Goal: Information Seeking & Learning: Learn about a topic

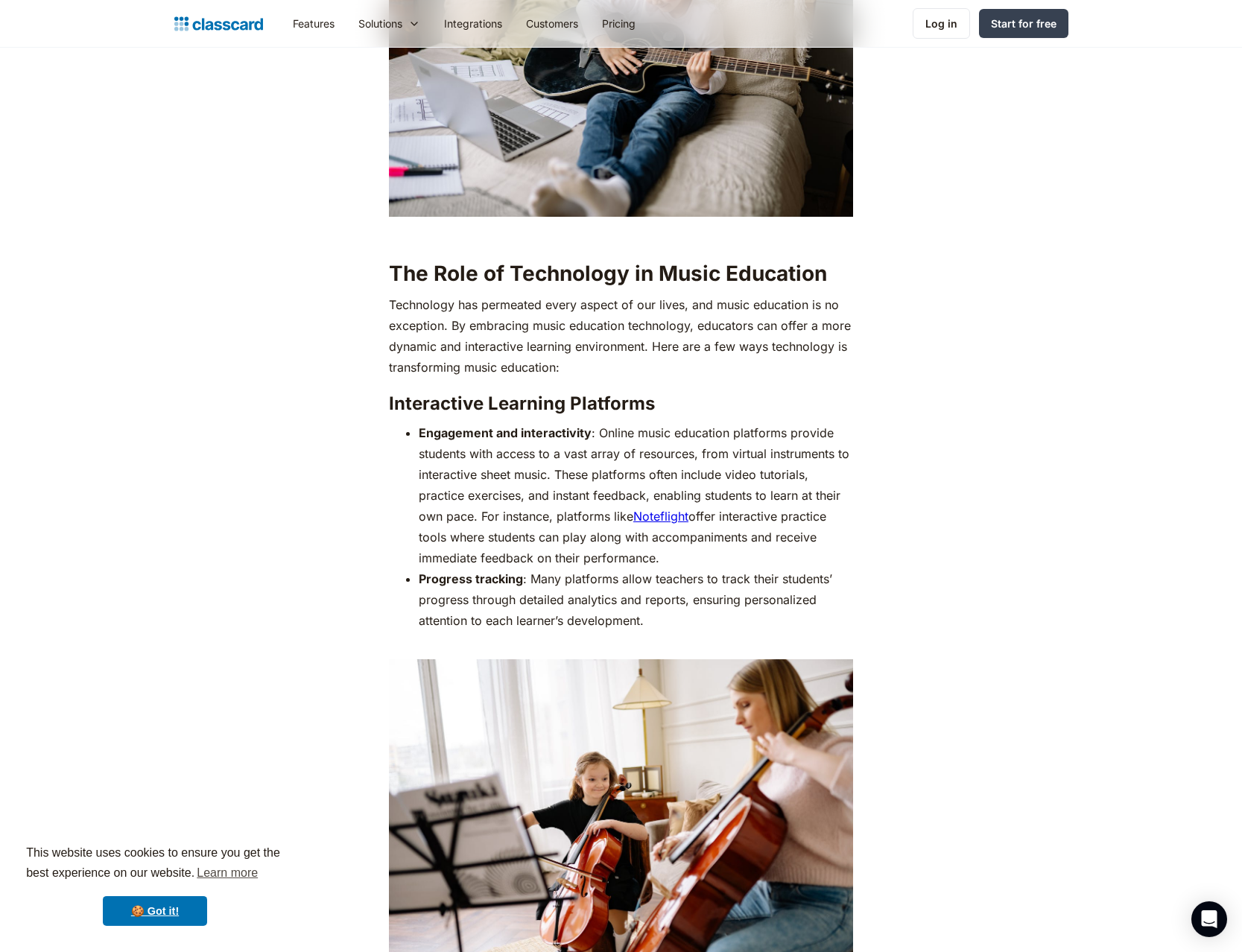
scroll to position [1519, 0]
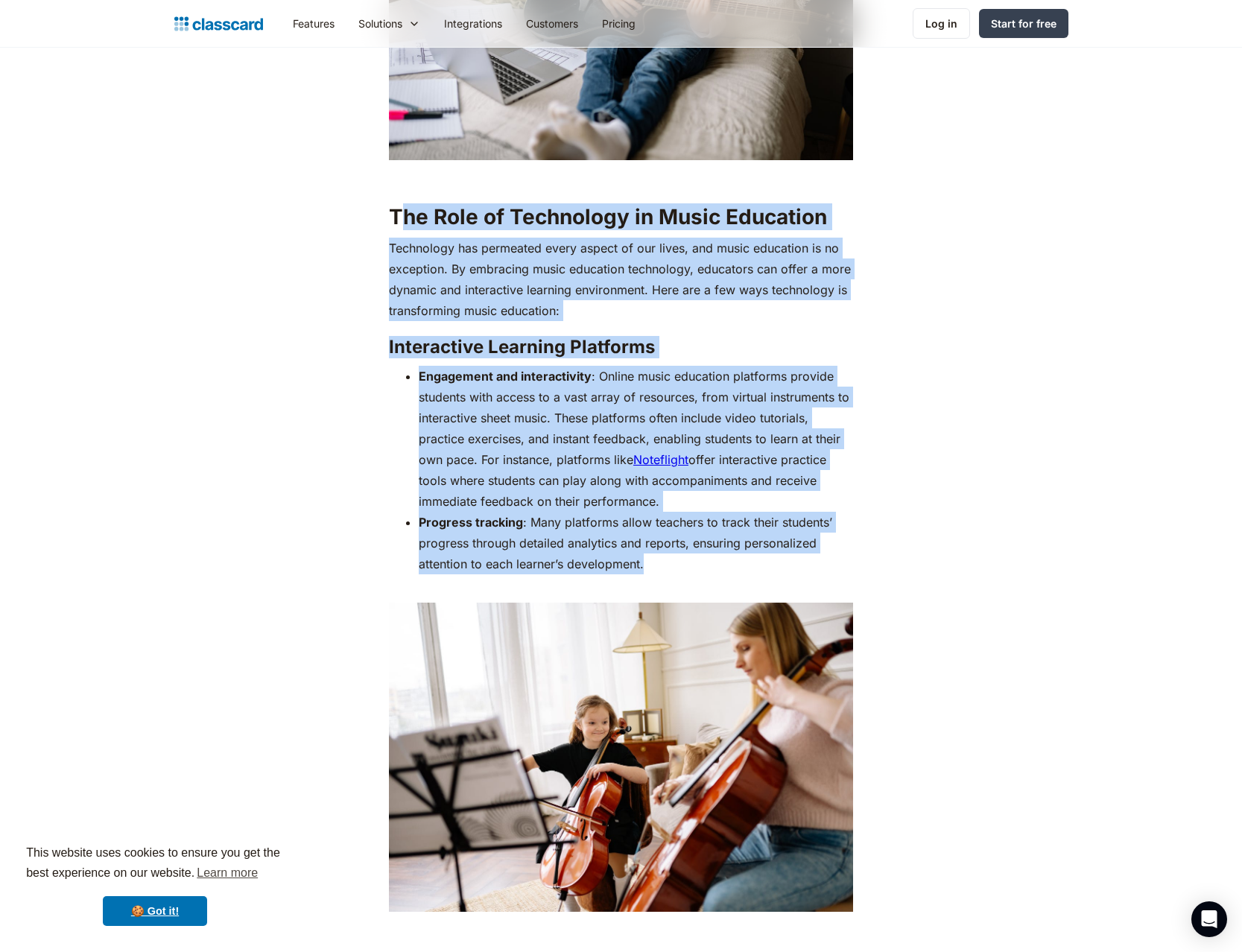
drag, startPoint x: 398, startPoint y: 210, endPoint x: 666, endPoint y: 564, distance: 444.0
copy div "he Role of Technology in Music Education Technology has permeated every aspect …"
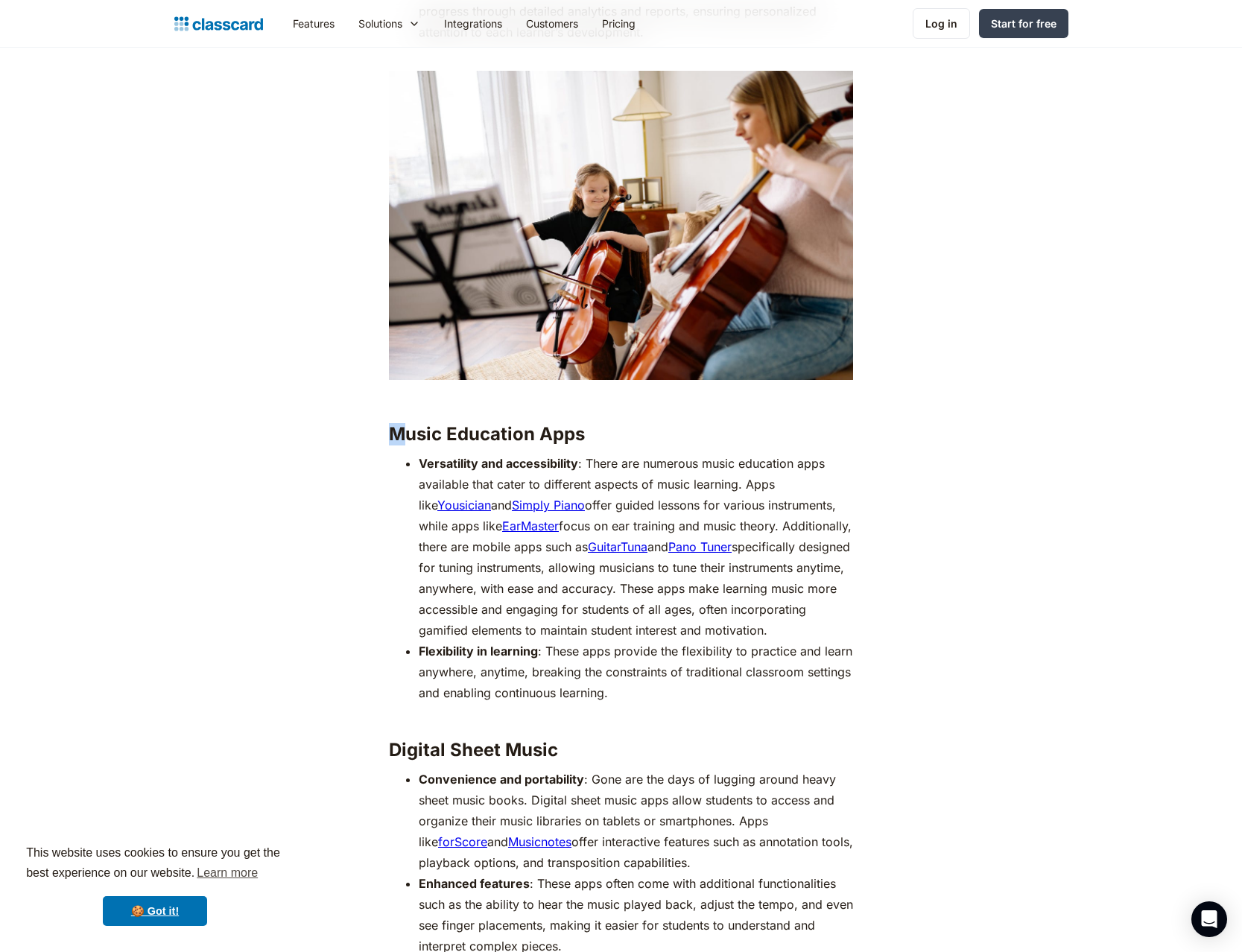
drag, startPoint x: 390, startPoint y: 435, endPoint x: 408, endPoint y: 449, distance: 22.8
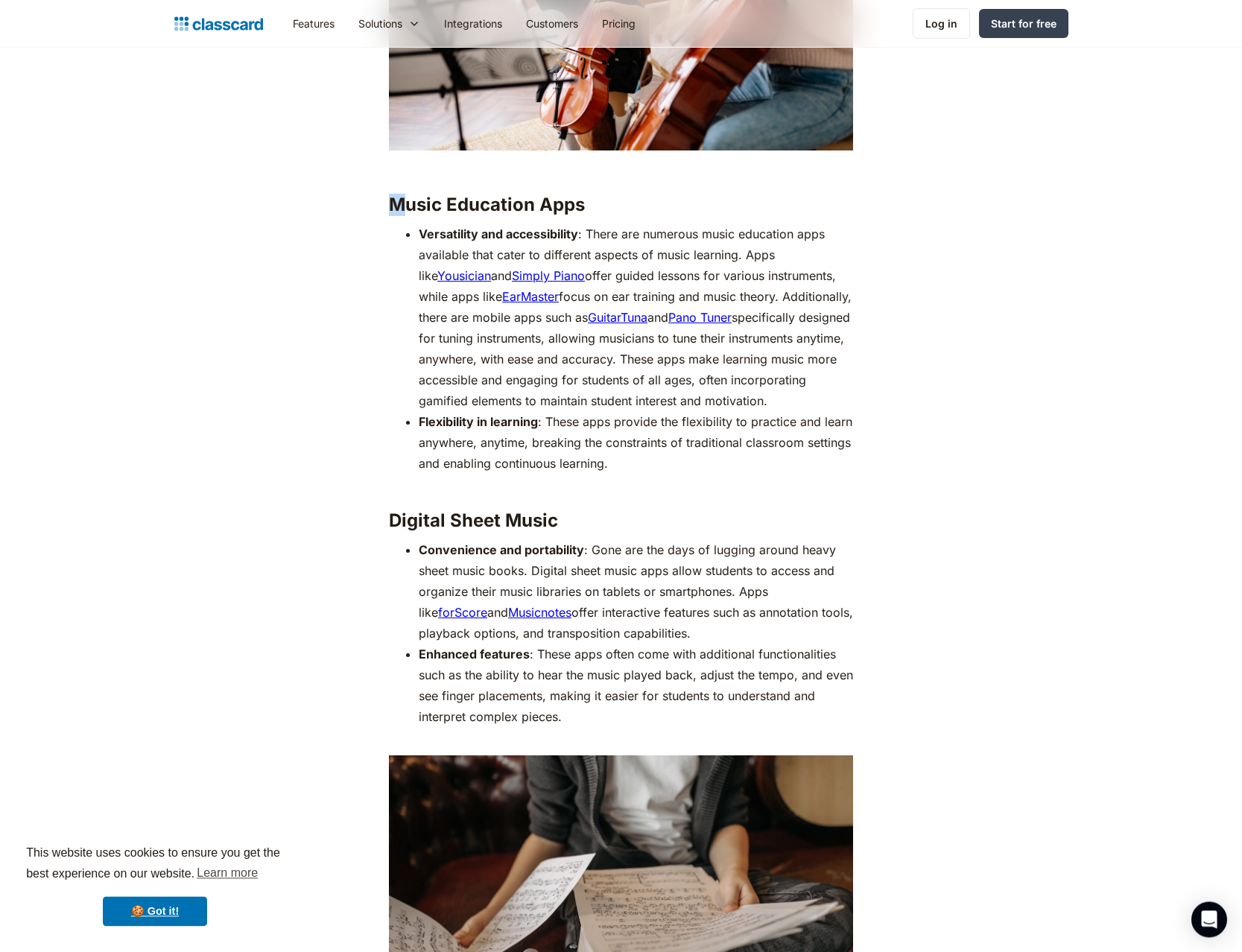
scroll to position [2279, 0]
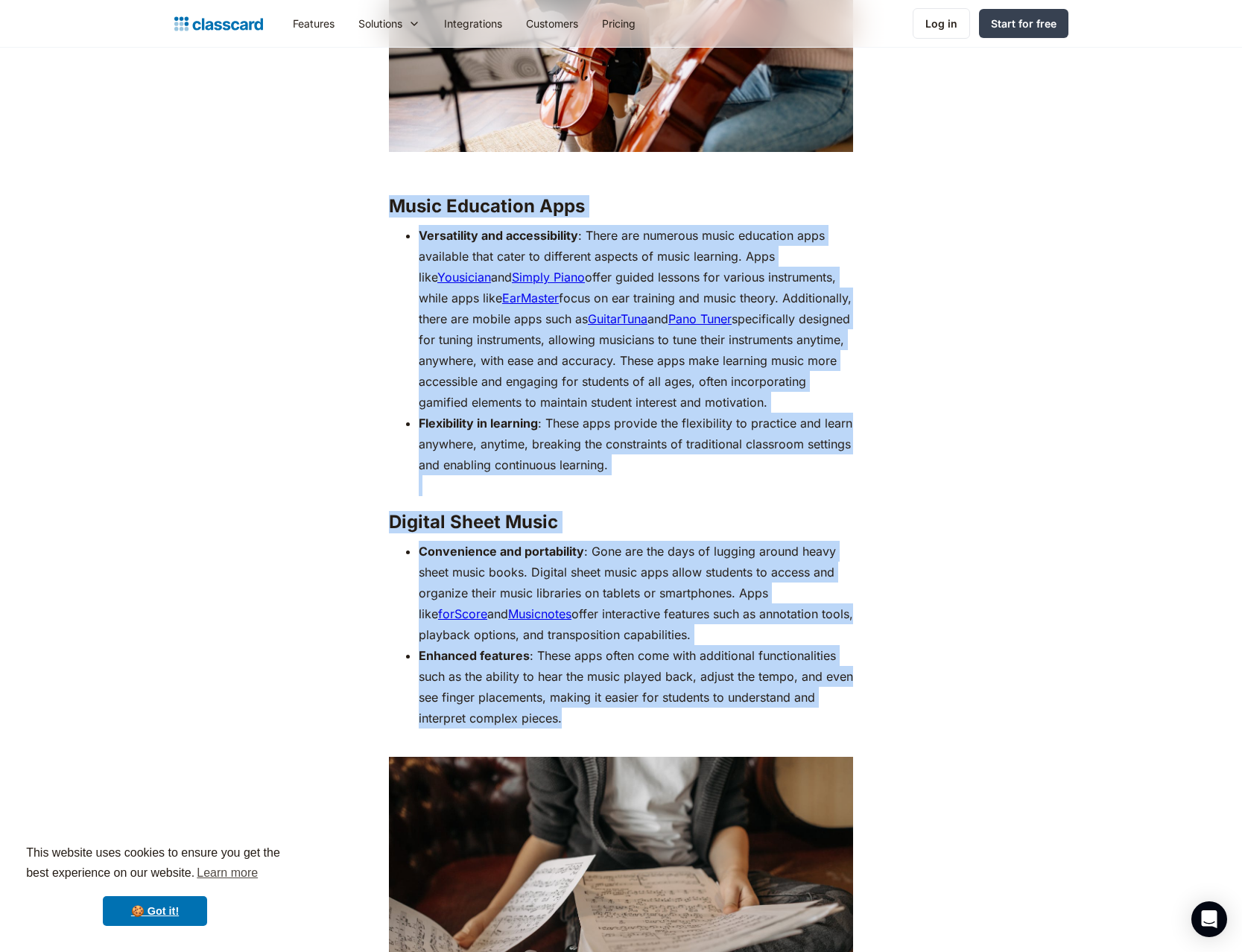
drag, startPoint x: 392, startPoint y: 203, endPoint x: 604, endPoint y: 714, distance: 553.2
copy div "Lorem Ipsumdolo Sita Consectetur adi elitseddoeius : Tempo inc utlabore etdol m…"
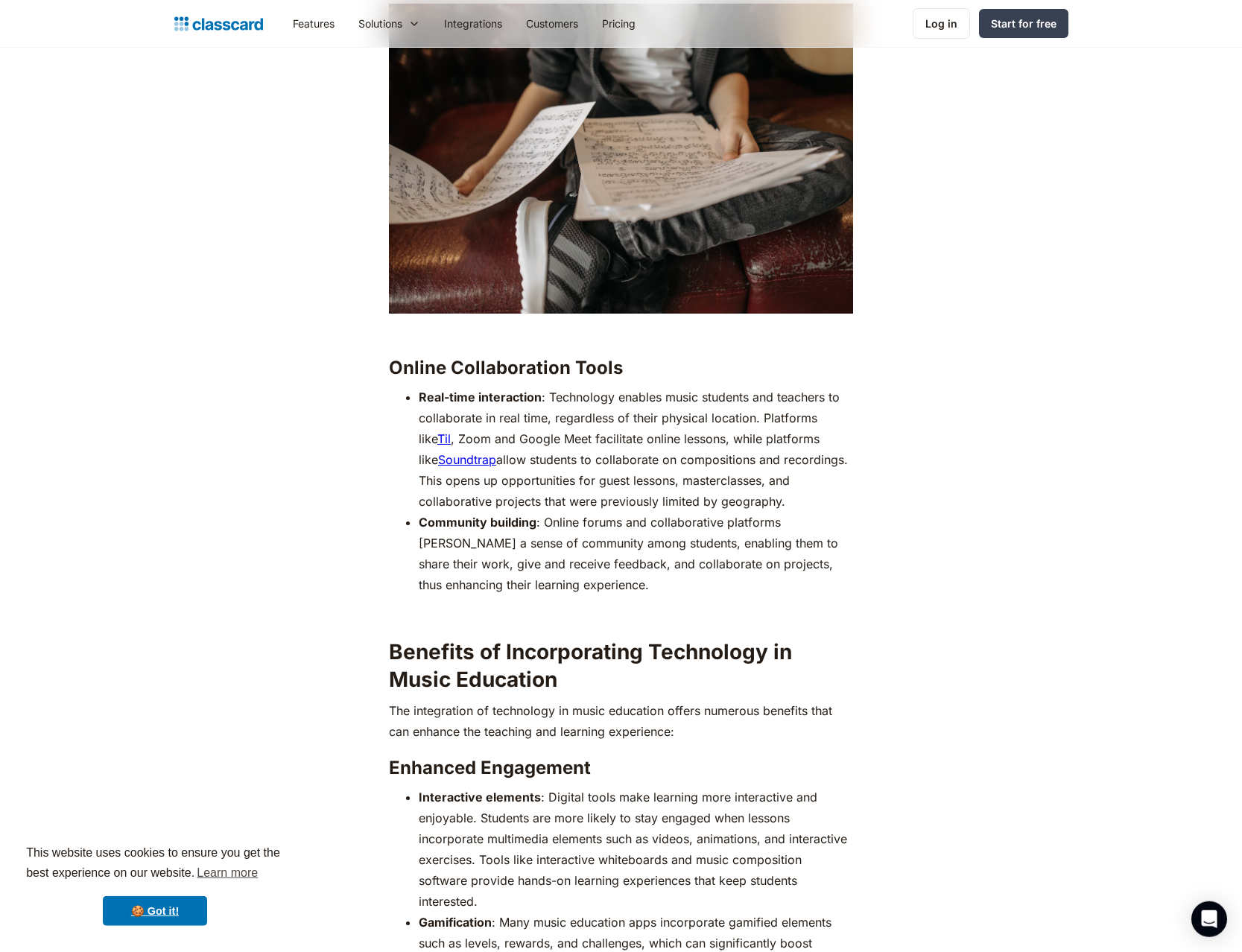
scroll to position [3114, 0]
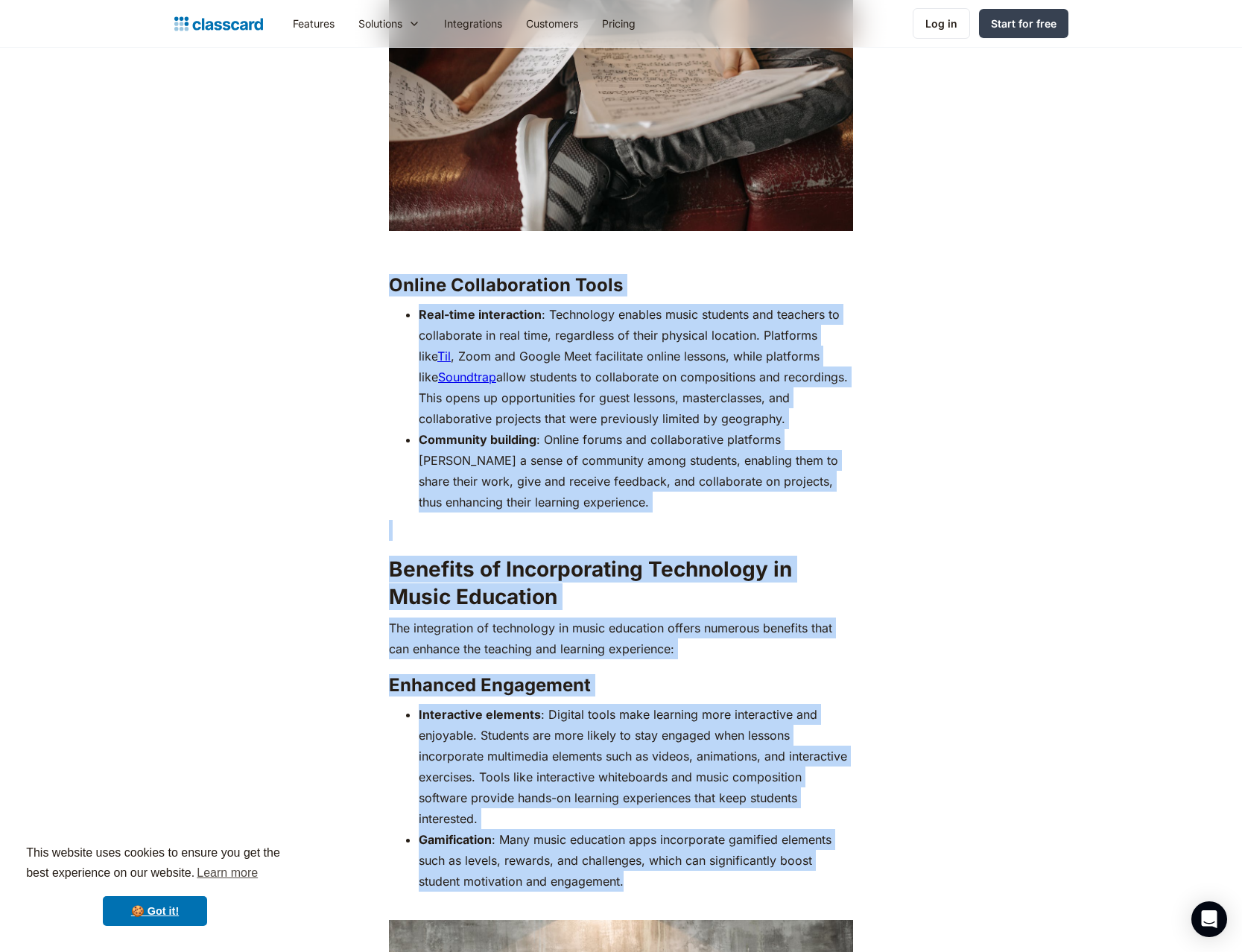
drag, startPoint x: 392, startPoint y: 282, endPoint x: 668, endPoint y: 855, distance: 636.0
click at [668, 855] on div "Remember that one kid in your class who could play any instrument and make it s…" at bounding box center [621, 950] width 464 height 6032
copy div "Loremi Dolorsitametc Adipi Elit-sedd eiusmodtemp : Incididunt utlabor etdol mag…"
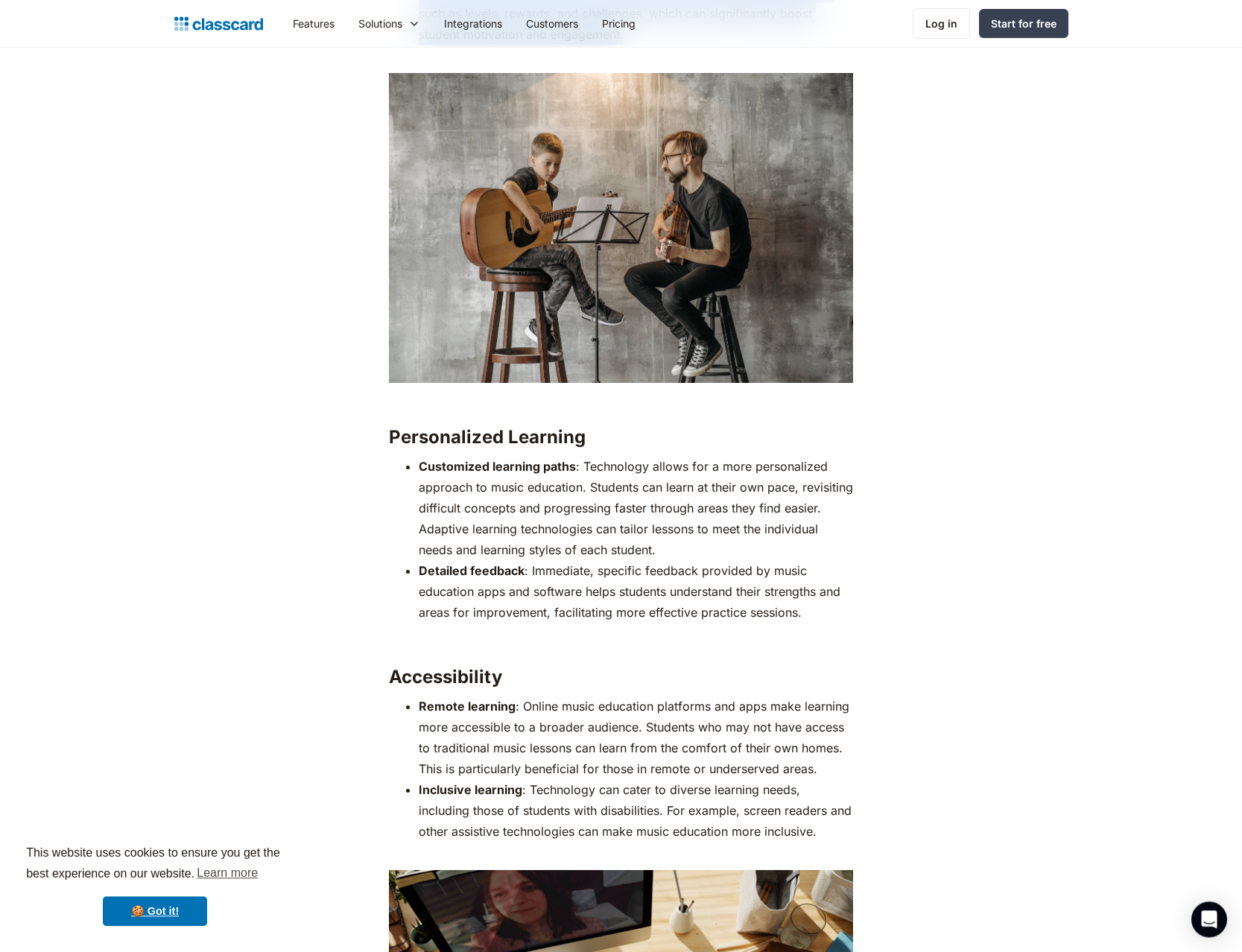
scroll to position [4025, 0]
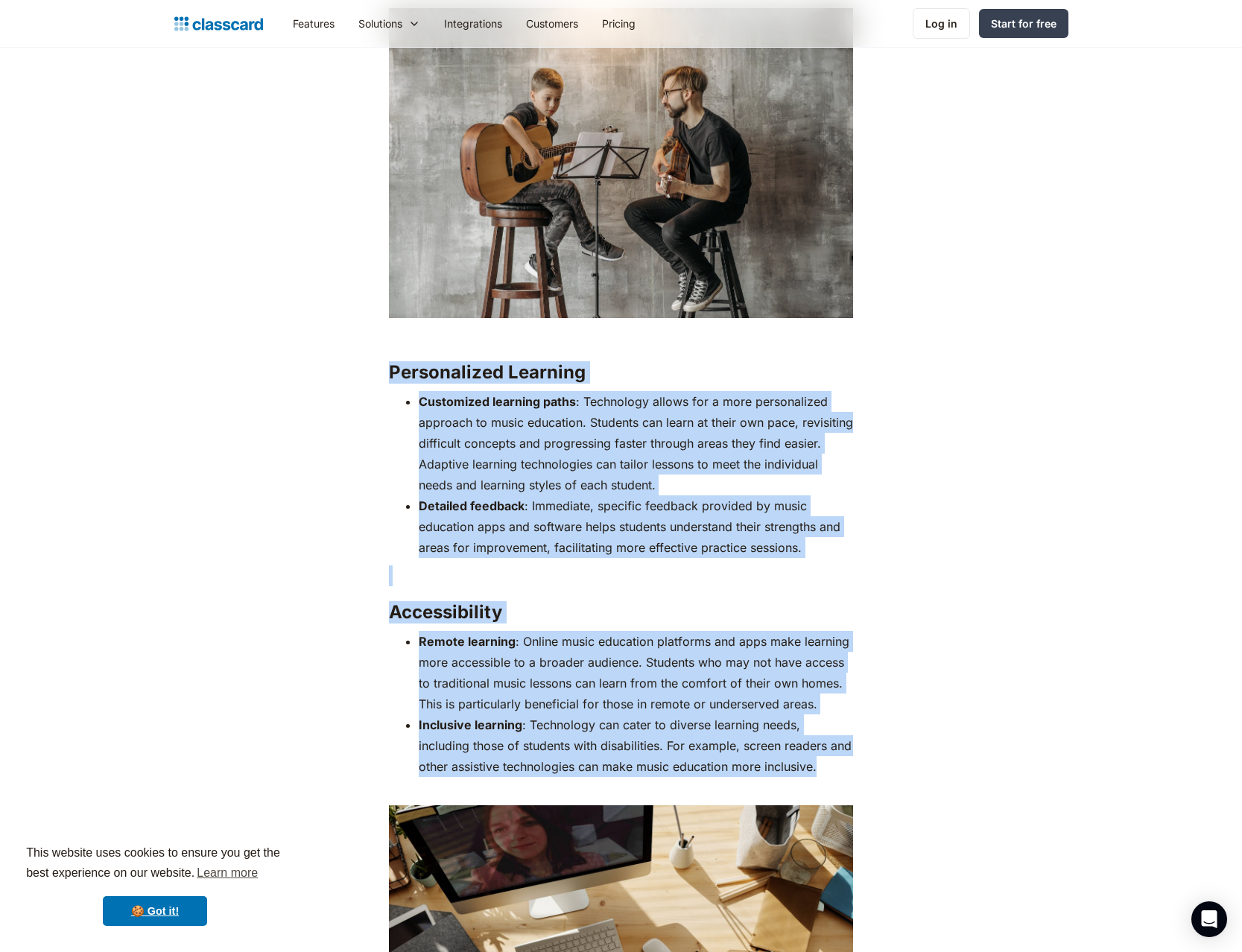
drag, startPoint x: 394, startPoint y: 350, endPoint x: 845, endPoint y: 746, distance: 600.2
click at [845, 746] on div "Remember that one kid in your class who could play any instrument and make it s…" at bounding box center [621, 39] width 464 height 6032
copy div "Loremipsumdo Sitametc ‍ Adipiscing elitsedd eiusm : Temporinci utlabo etd m ali…"
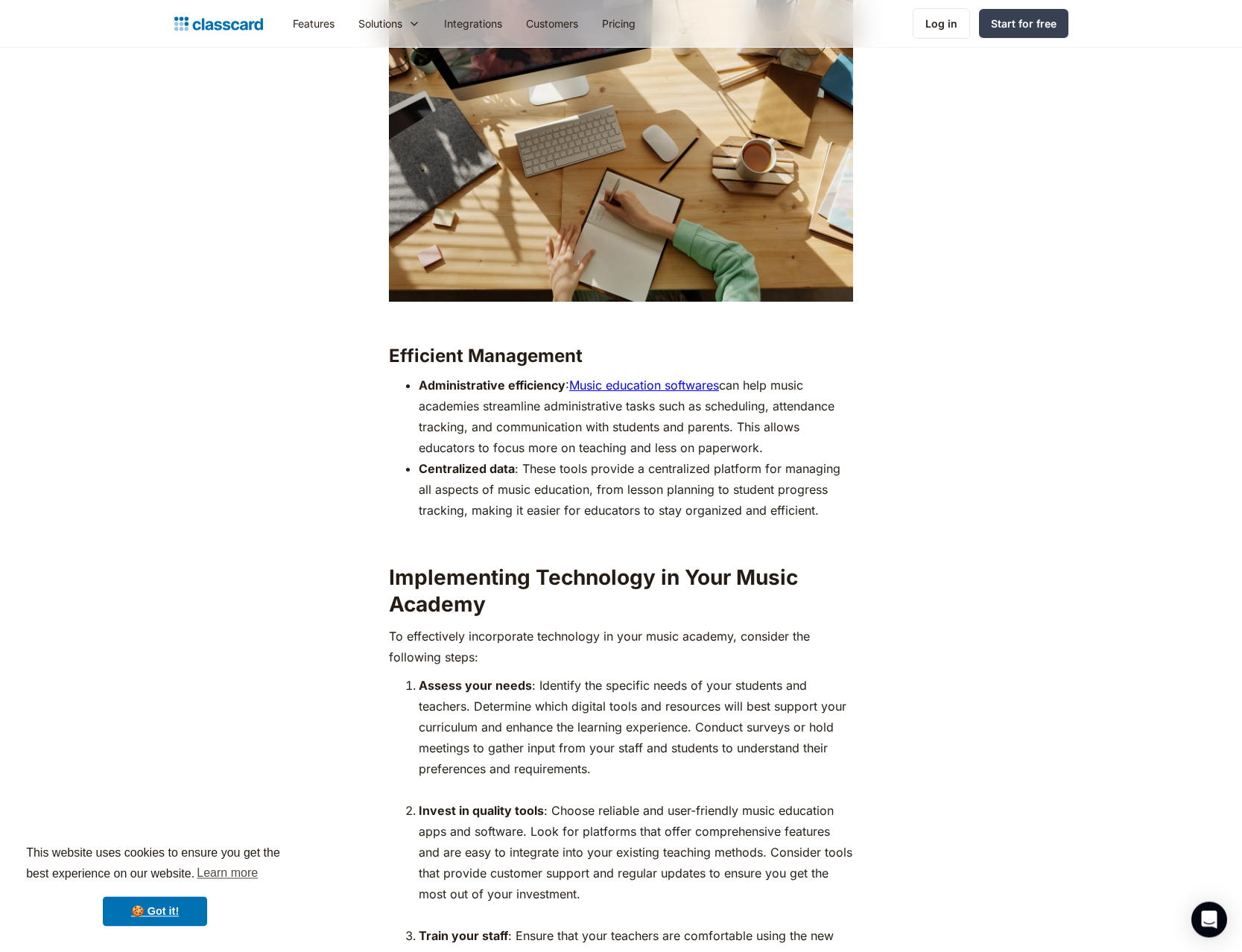
scroll to position [4937, 0]
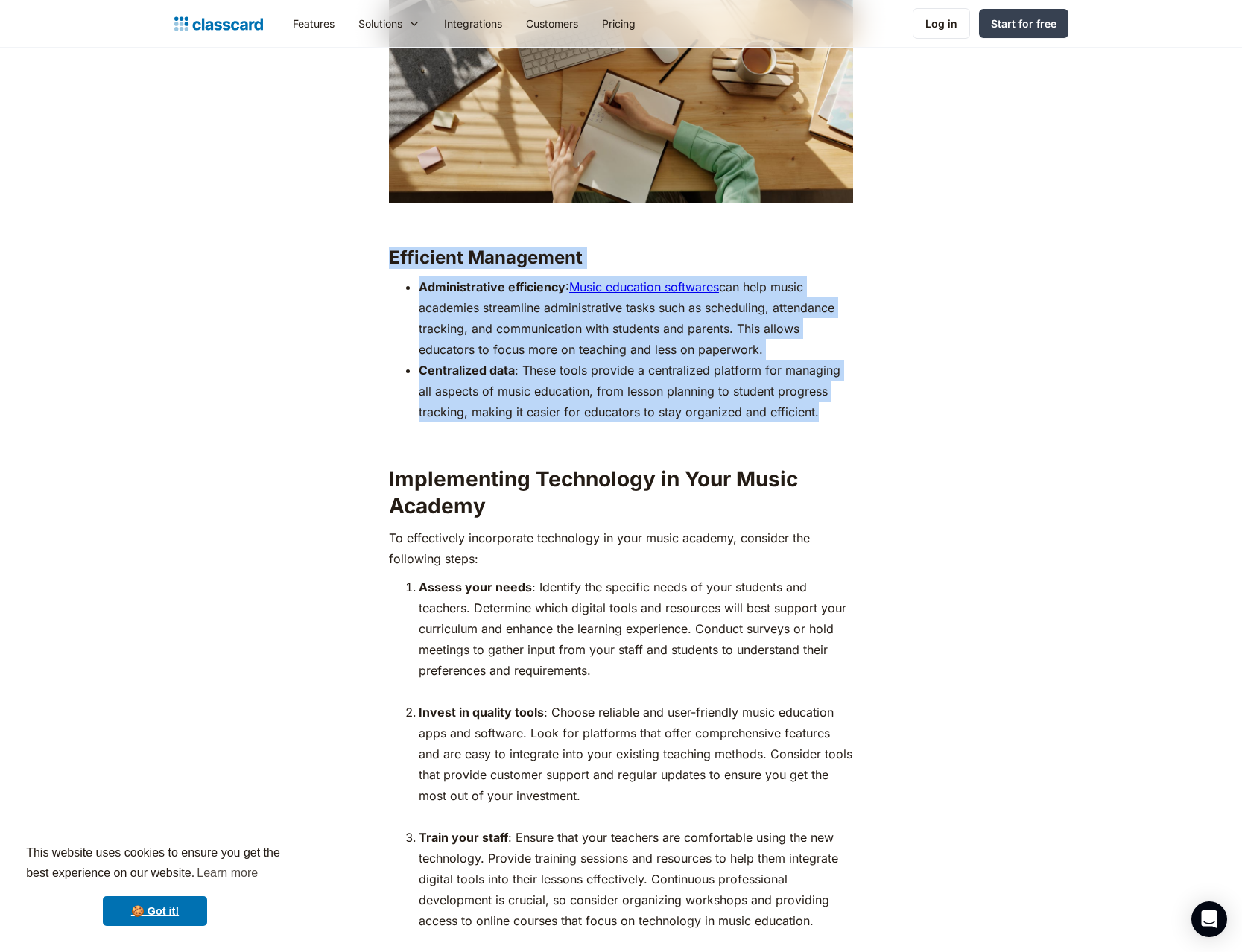
drag, startPoint x: 388, startPoint y: 230, endPoint x: 832, endPoint y: 385, distance: 470.3
copy div "Efficient Management ‍ Administrative efficiency : Music education softwares ca…"
